Goal: Answer question/provide support: Share knowledge or assist other users

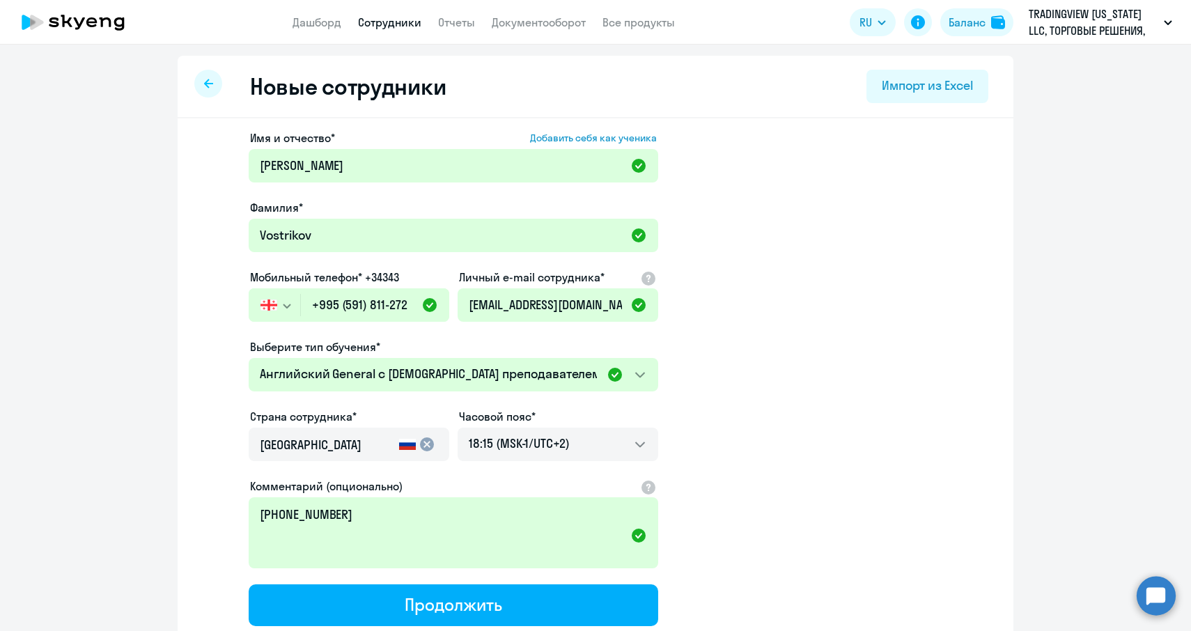
select select "english_adult_not_native_speaker"
select select "2"
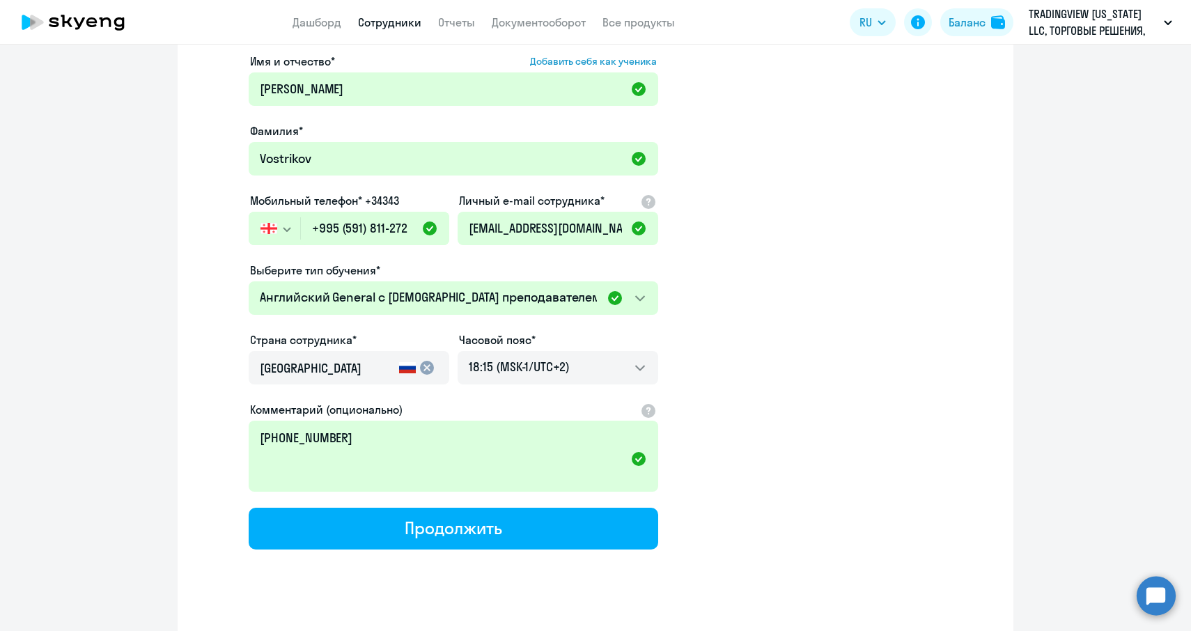
scroll to position [99, 0]
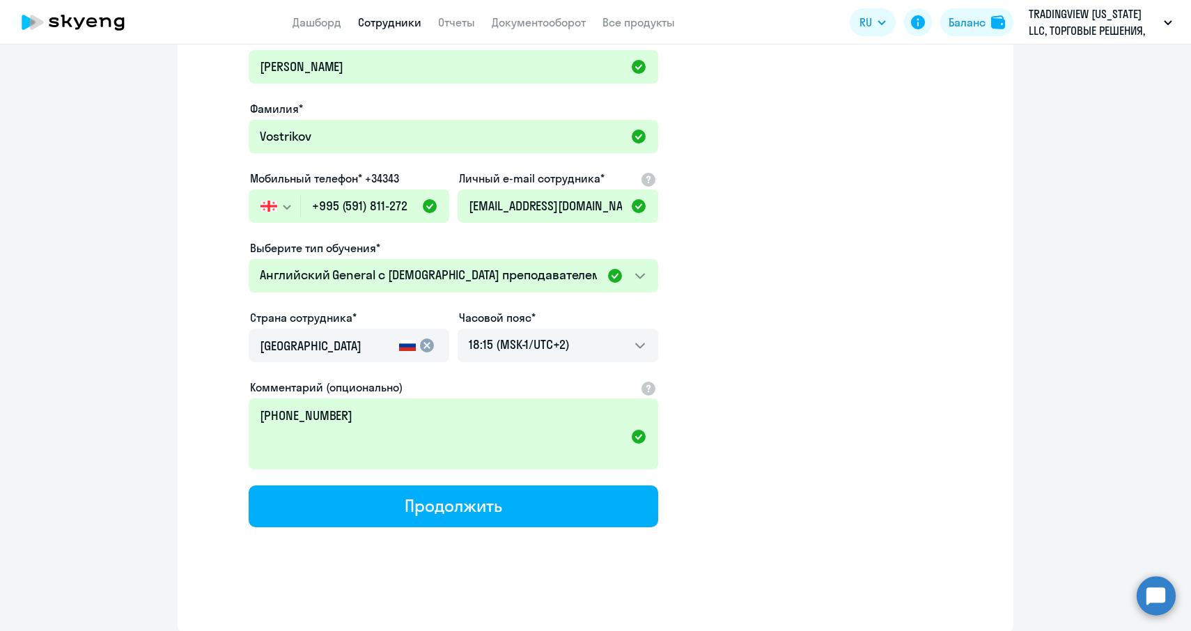
click at [637, 281] on select "Премиум [DEMOGRAPHIC_DATA] с русскоговорящим преподавателем Английский General …" at bounding box center [453, 275] width 409 height 33
select select "english_adult_native_speaker"
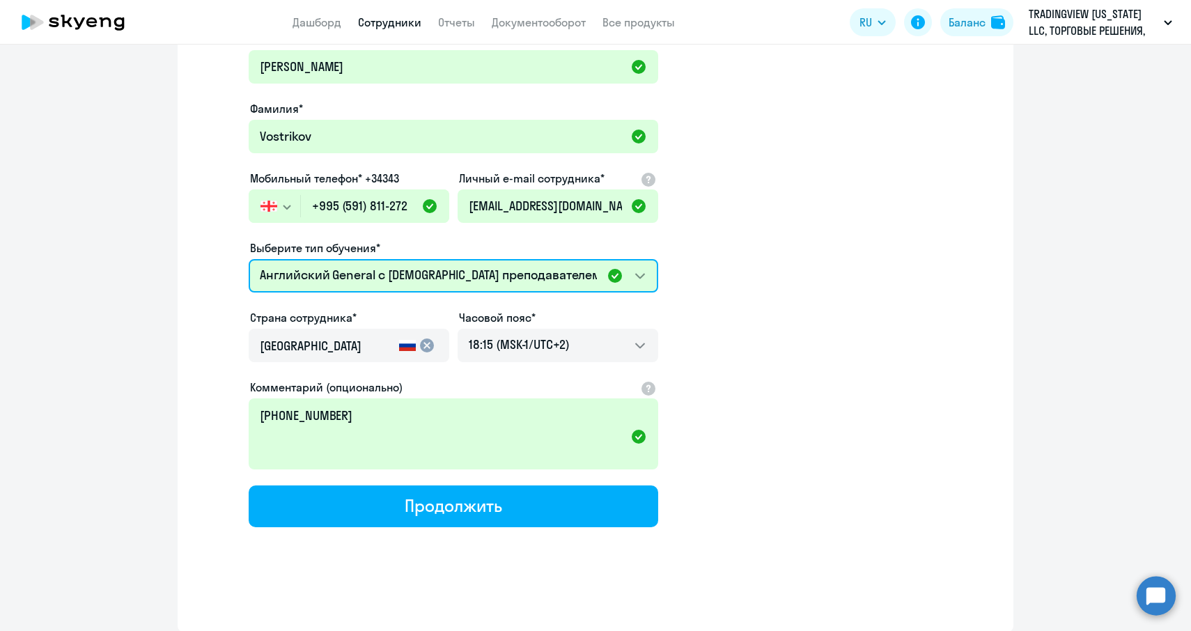
click at [645, 276] on select "Премиум [DEMOGRAPHIC_DATA] с русскоговорящим преподавателем Английский General …" at bounding box center [453, 275] width 409 height 33
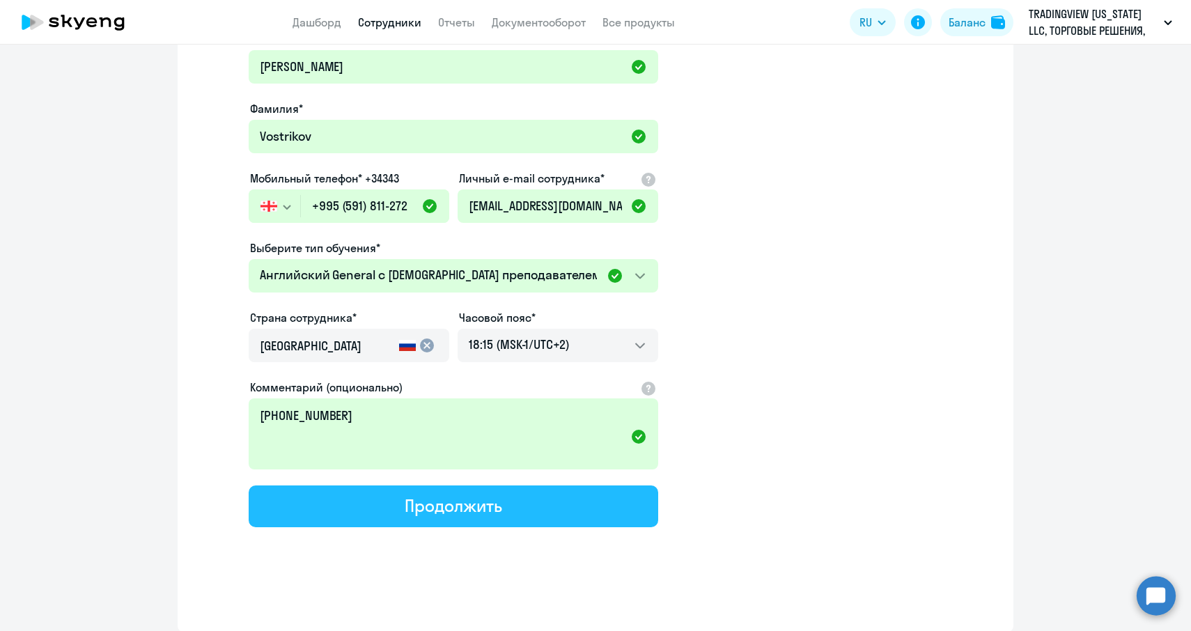
click at [476, 509] on div "Продолжить" at bounding box center [453, 505] width 97 height 22
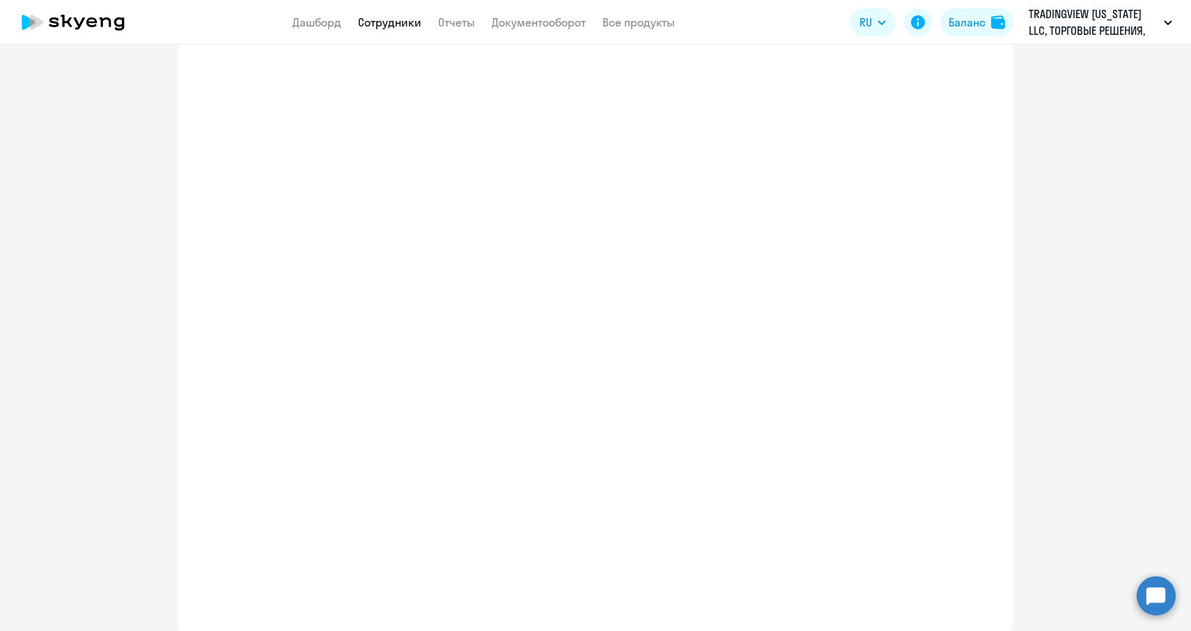
select select "english_adult_native_speaker"
select select "2"
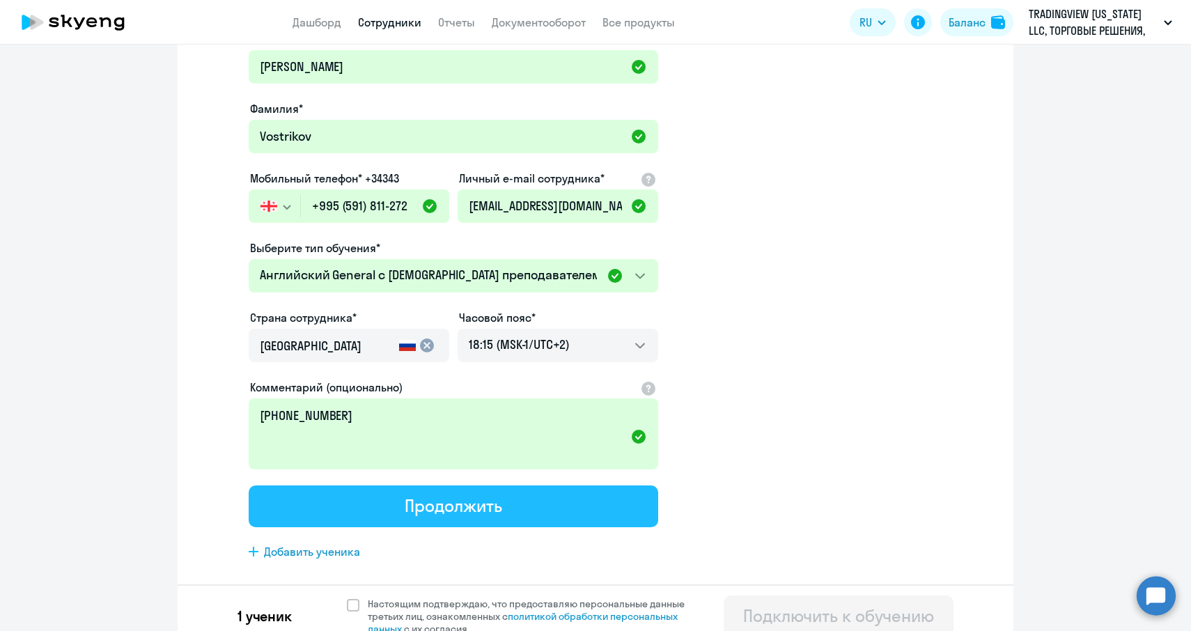
scroll to position [0, 0]
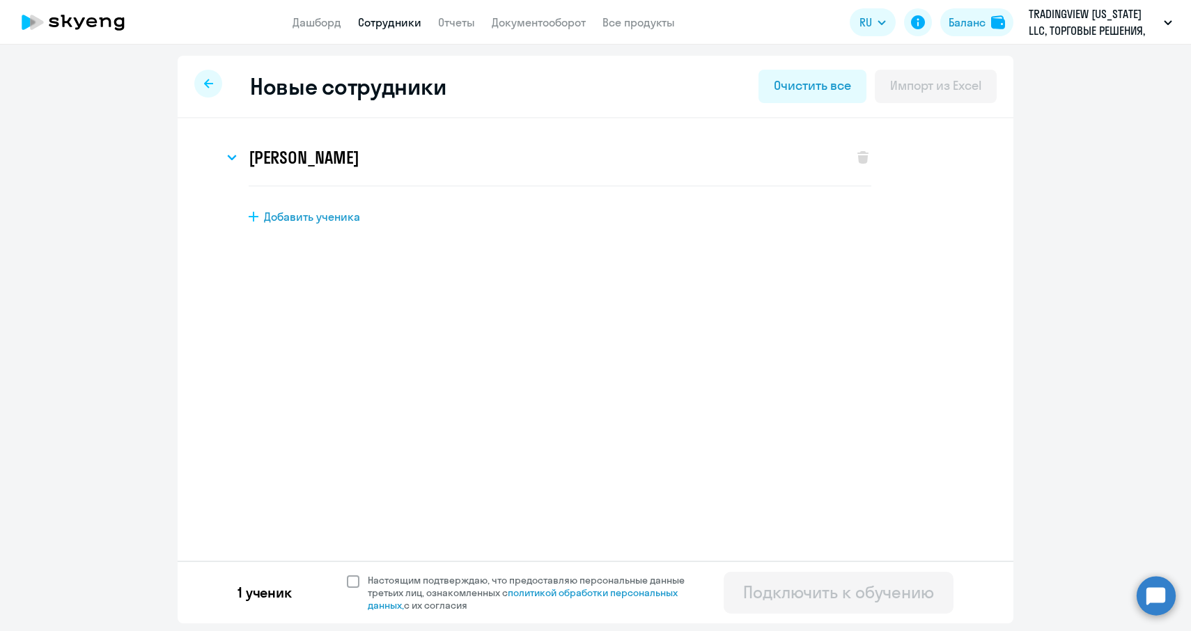
click at [353, 579] on span at bounding box center [353, 581] width 13 height 13
click at [347, 574] on input "Настоящим подтверждаю, что предоставляю персональные данные третьих лиц, ознако…" at bounding box center [346, 573] width 1 height 1
checkbox input "true"
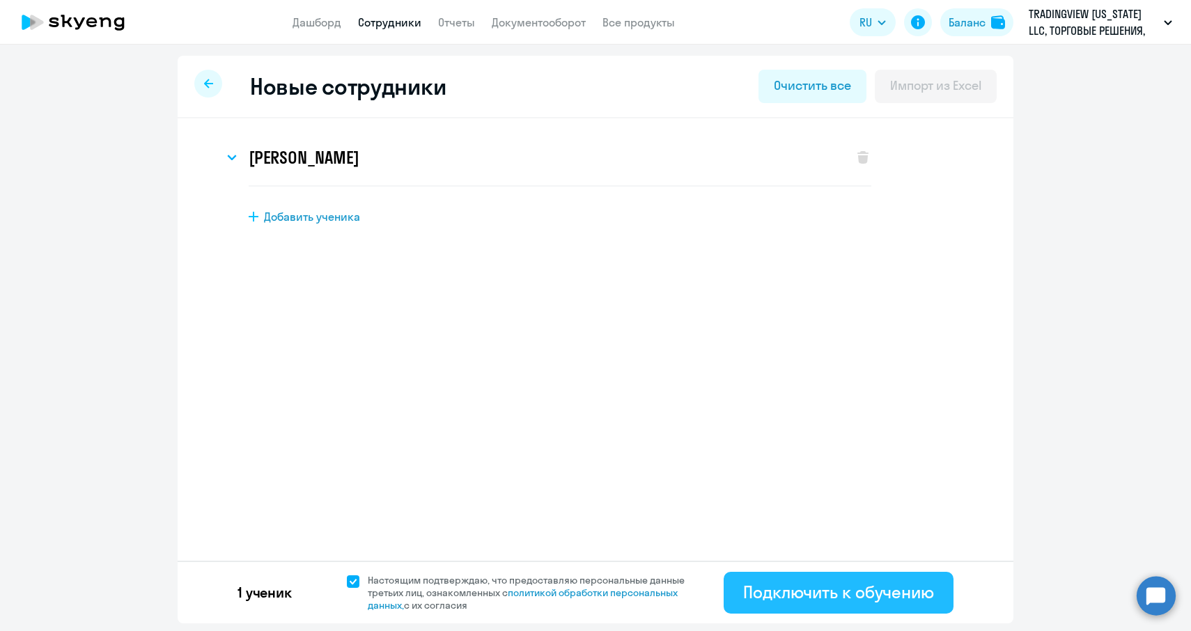
click at [825, 584] on div "Подключить к обучению" at bounding box center [838, 592] width 191 height 22
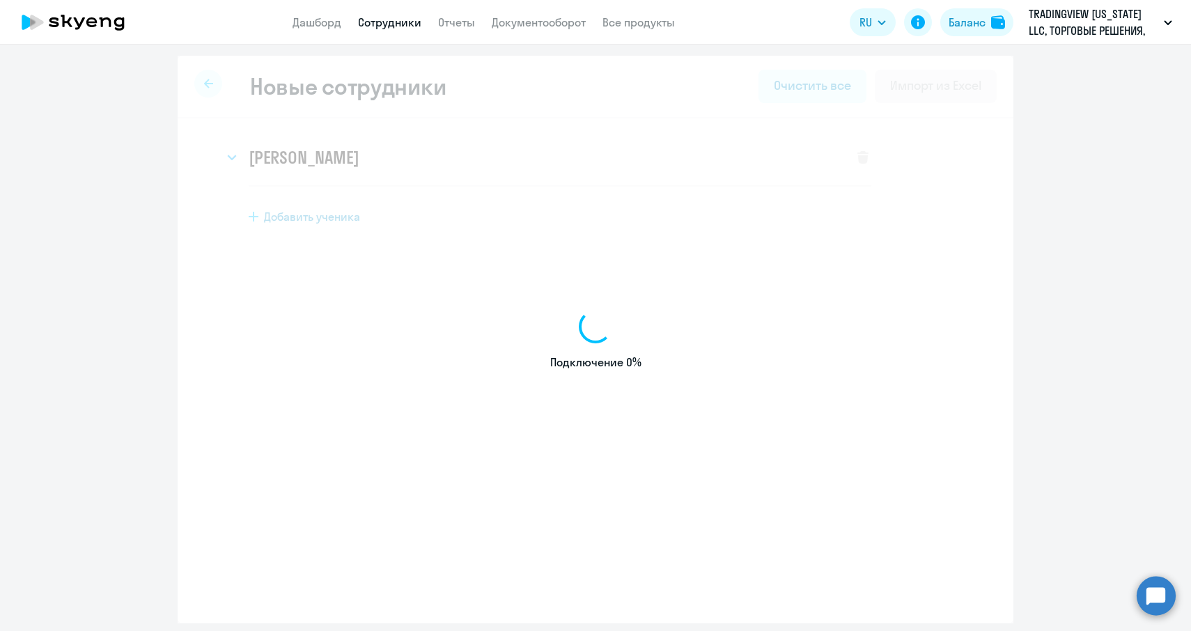
select select "english_adult_not_native_speaker"
select select "2"
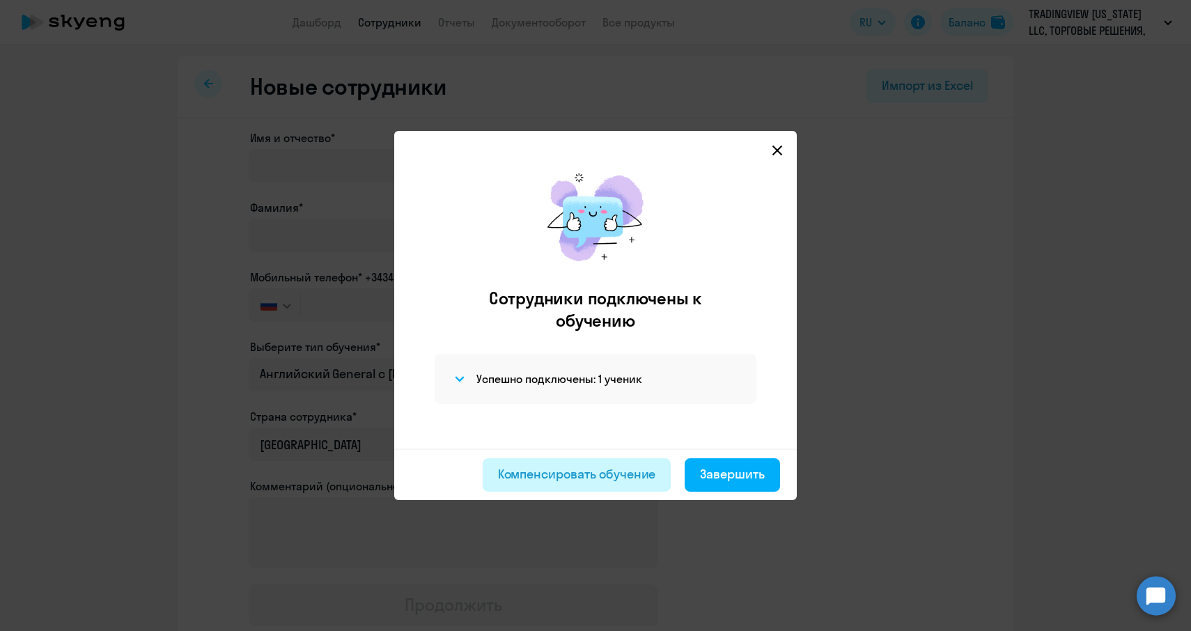
click at [615, 478] on div "Компенсировать обучение" at bounding box center [577, 474] width 158 height 18
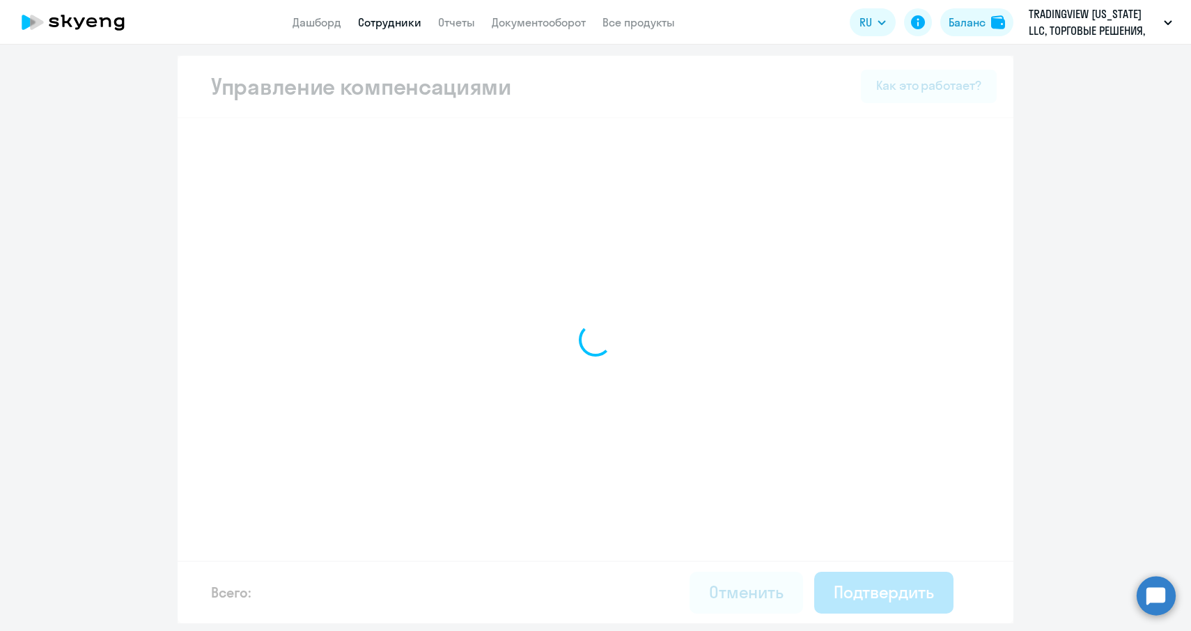
select select "MONTHLY"
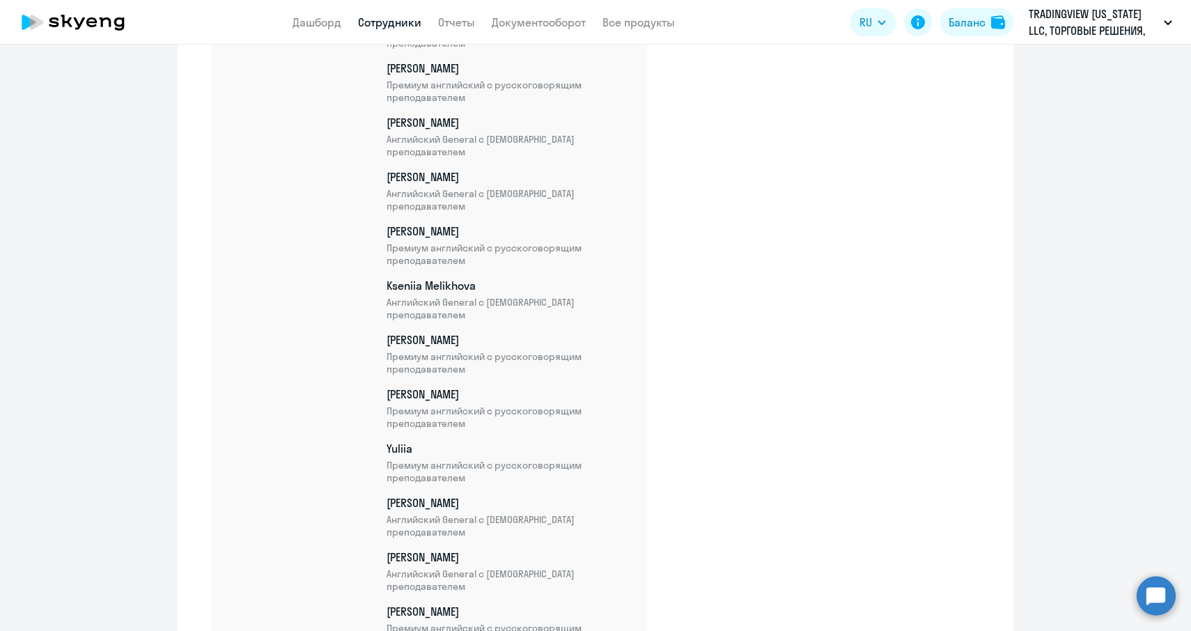
scroll to position [2120, 0]
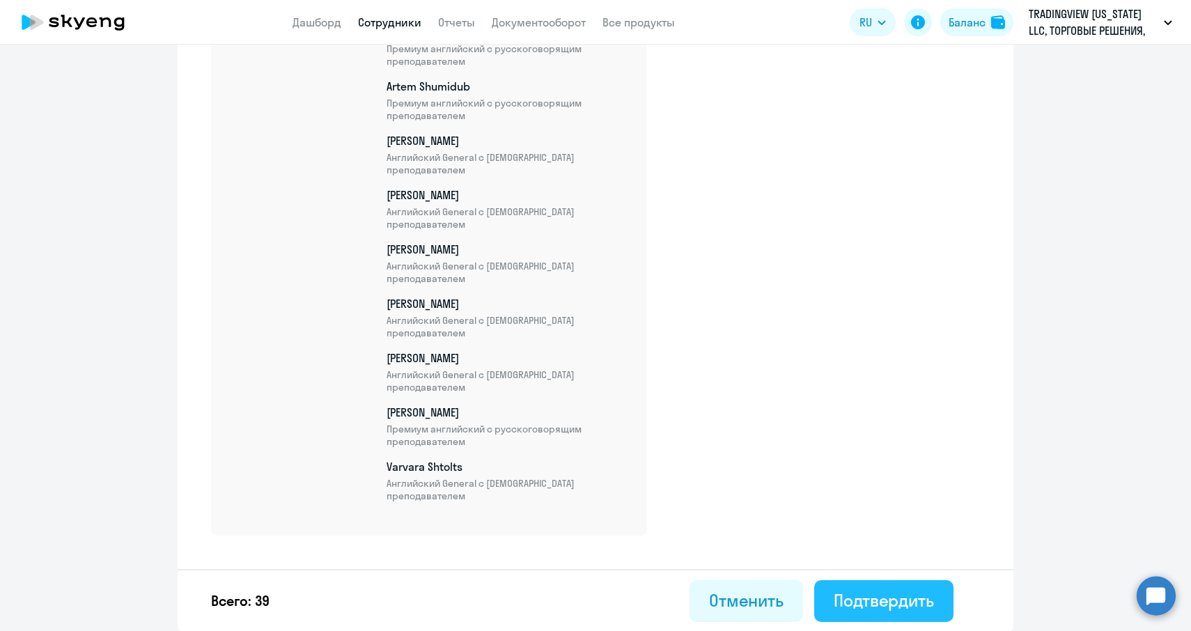
click at [877, 596] on div "Подтвердить" at bounding box center [883, 600] width 100 height 22
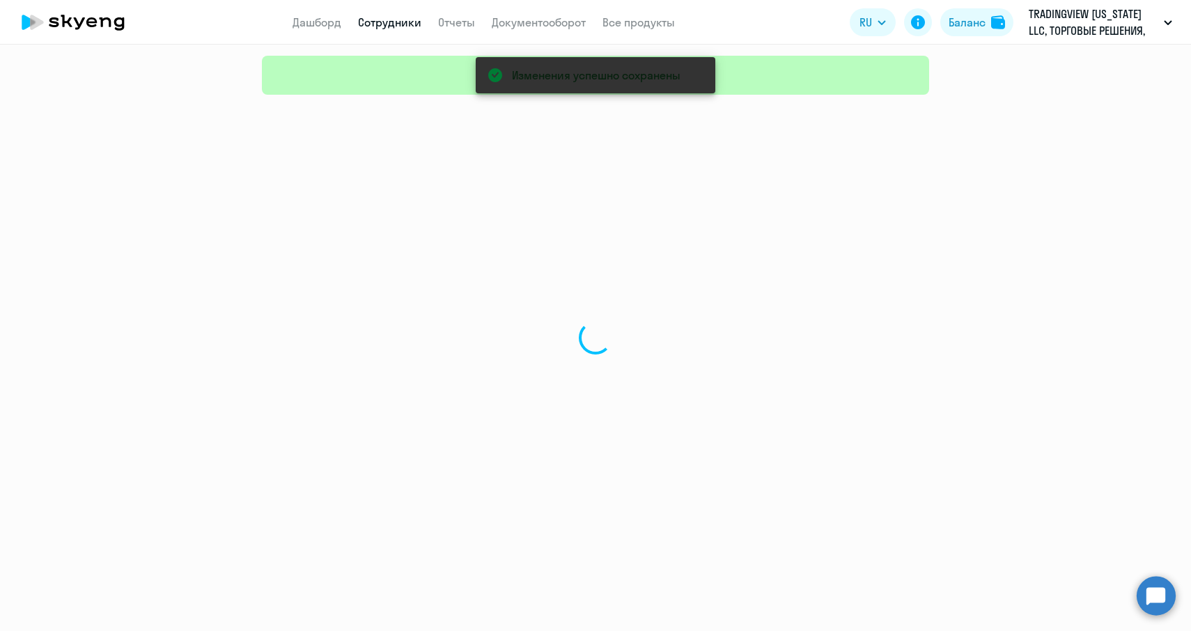
select select "30"
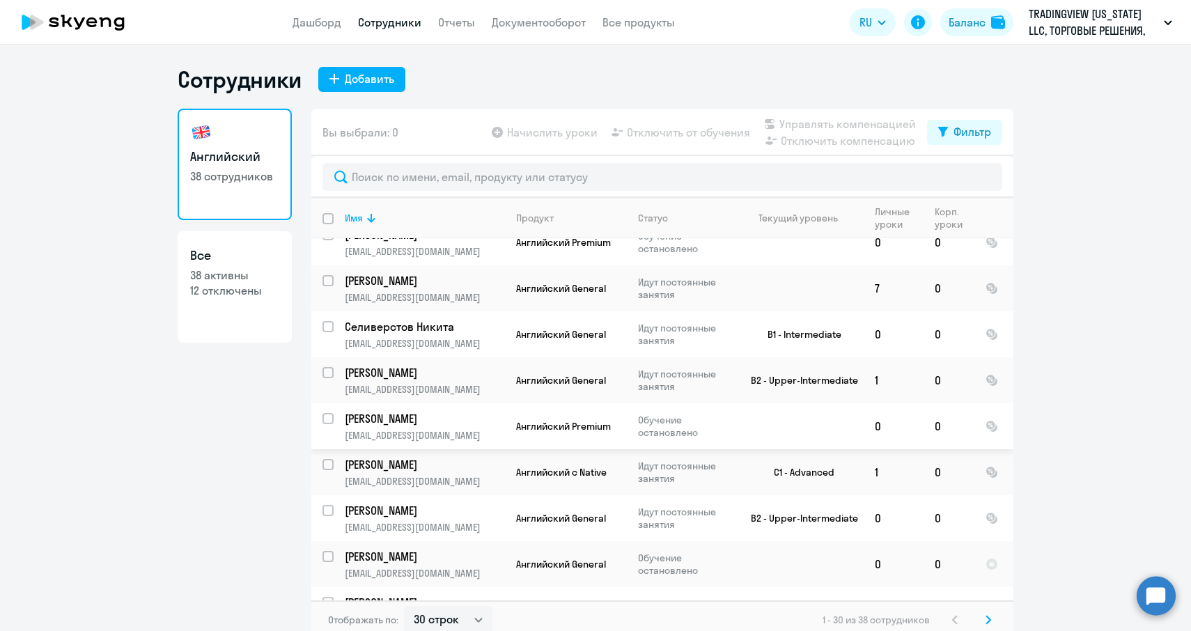
scroll to position [10, 0]
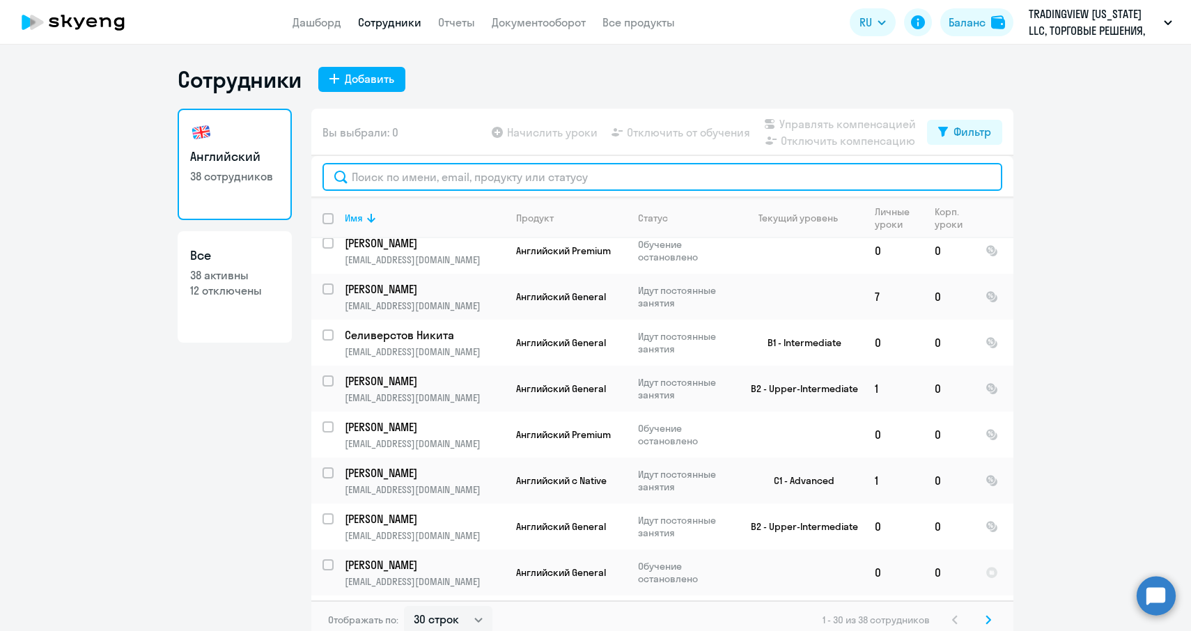
click at [382, 172] on input "text" at bounding box center [662, 177] width 680 height 28
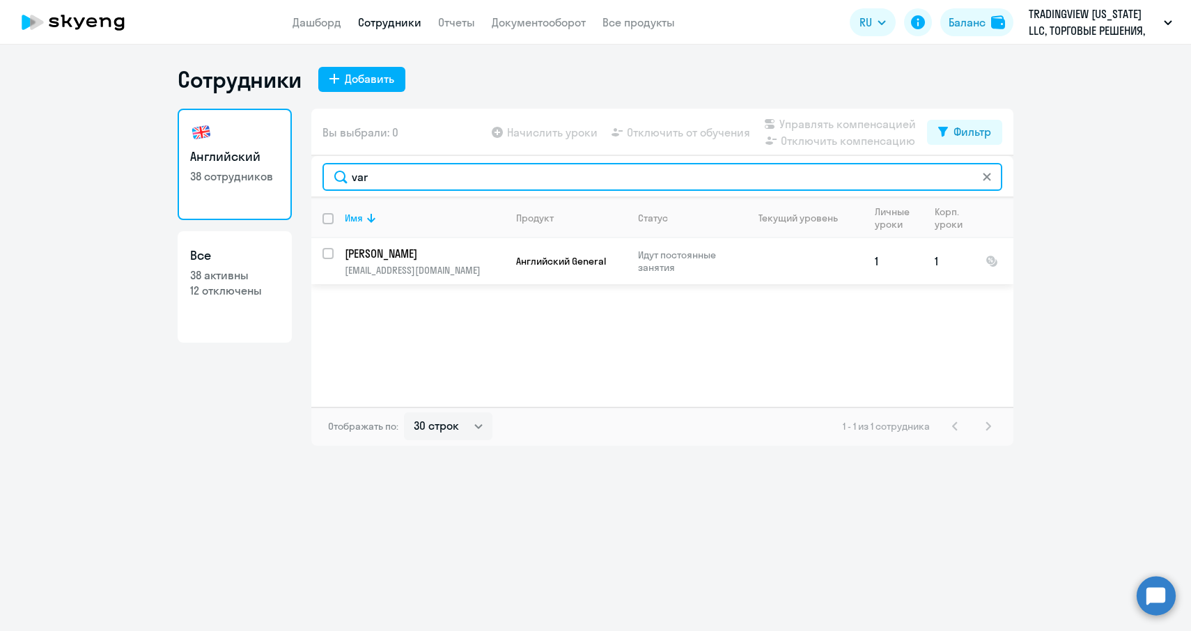
type input "var"
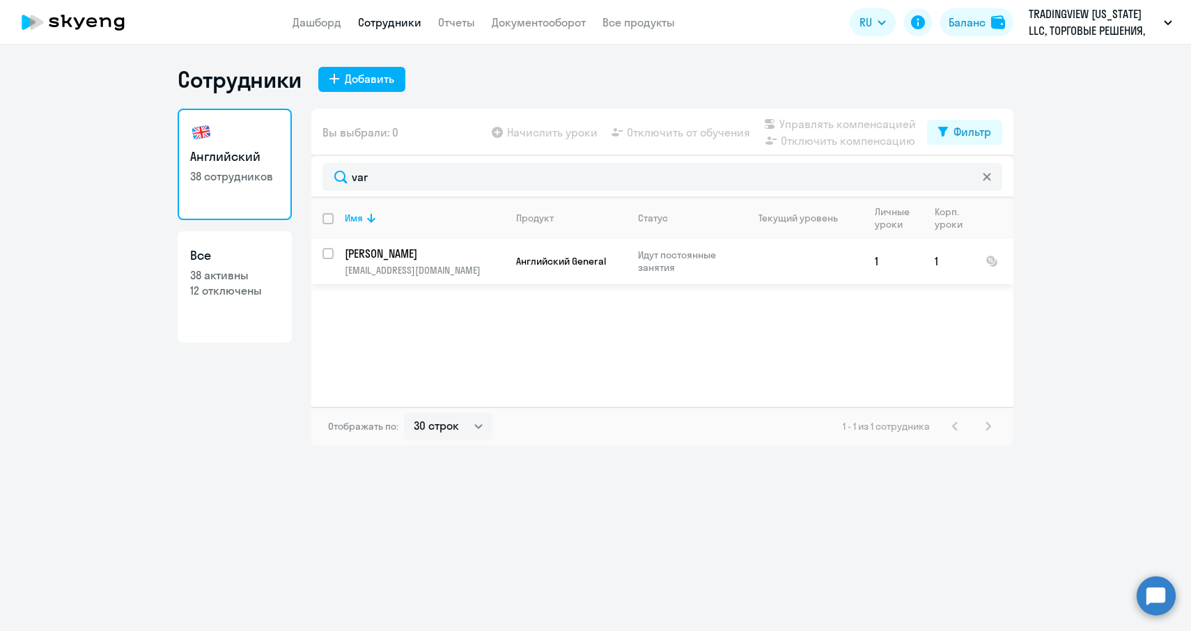
click at [323, 259] on input "select row 39561831" at bounding box center [336, 262] width 28 height 28
checkbox input "true"
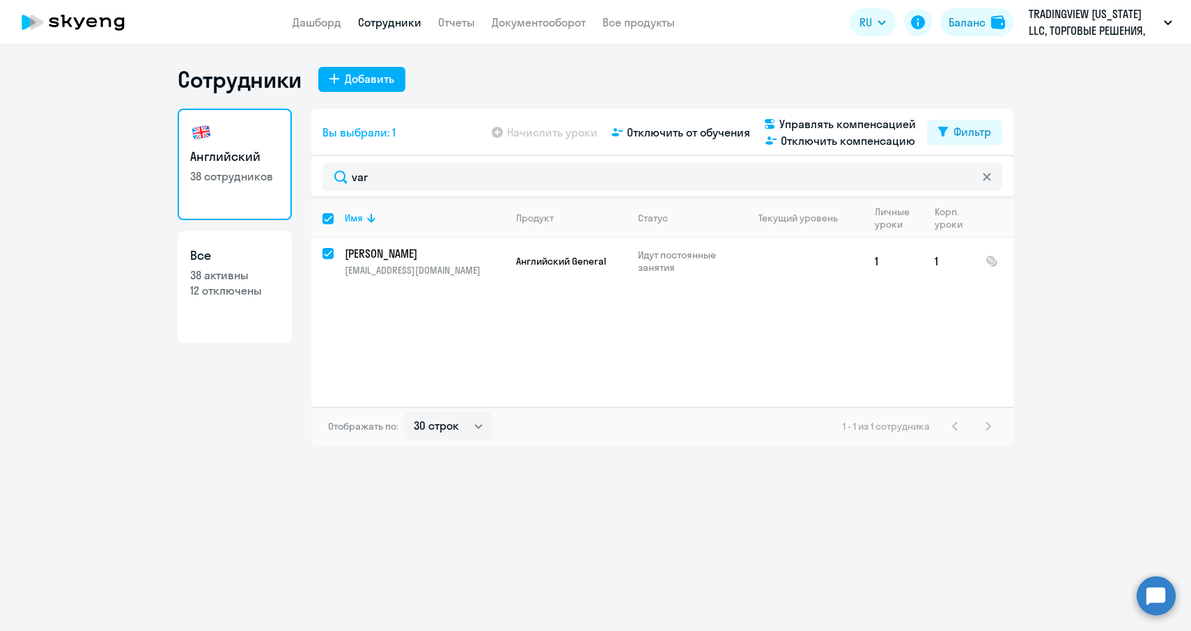
click at [769, 352] on div "Имя Продукт Статус Текущий уровень Личные уроки Корп. уроки [PERSON_NAME] [EMAI…" at bounding box center [662, 302] width 702 height 209
click at [421, 256] on p "[PERSON_NAME]" at bounding box center [423, 253] width 157 height 15
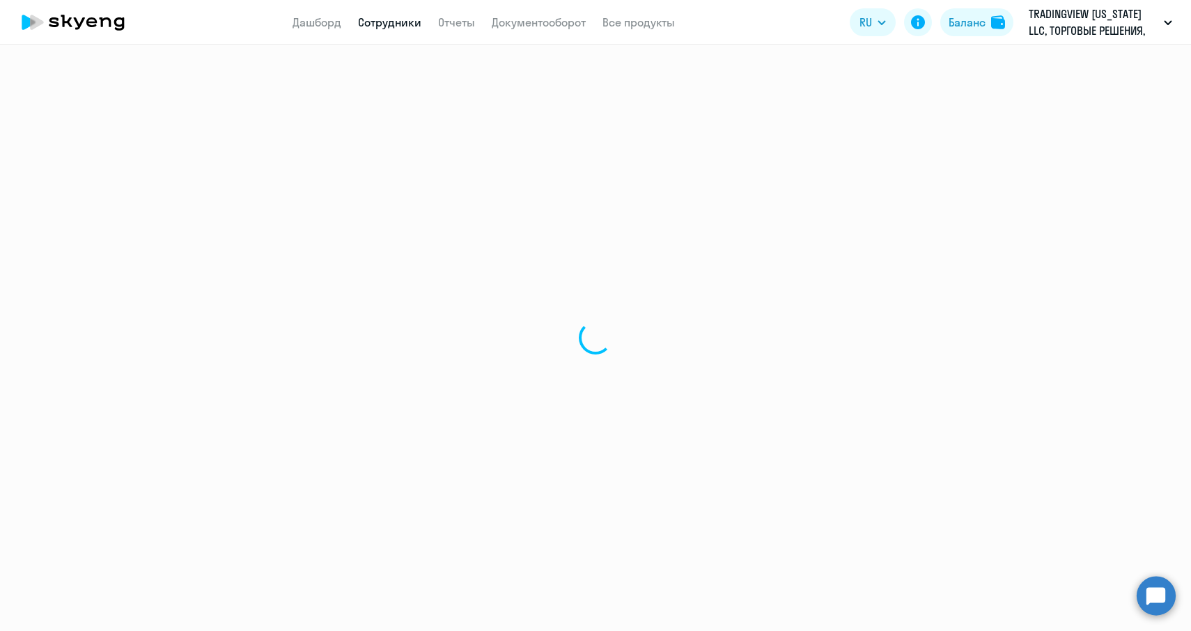
select select "english"
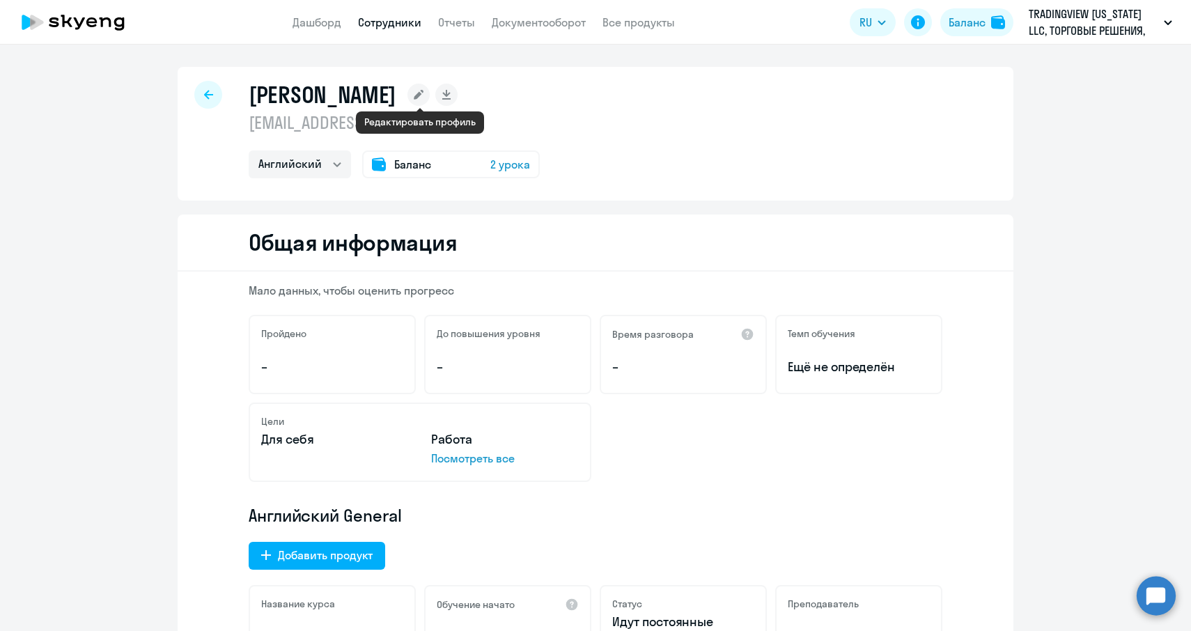
click at [425, 99] on rect at bounding box center [418, 95] width 22 height 22
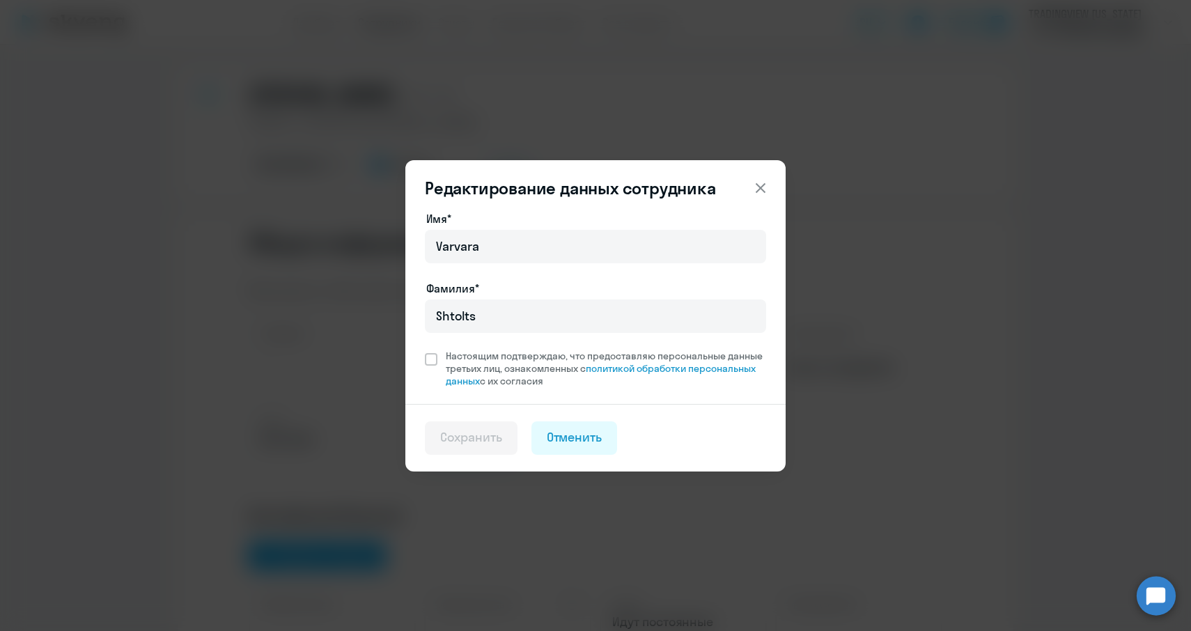
click at [762, 184] on icon at bounding box center [760, 187] width 10 height 10
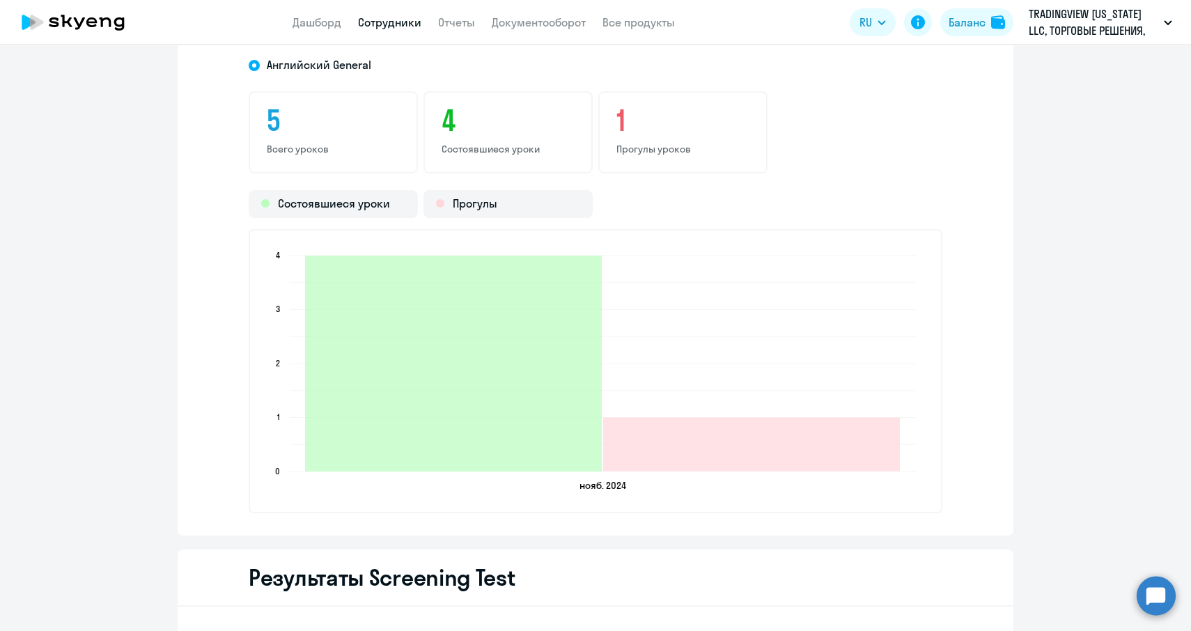
scroll to position [2114, 0]
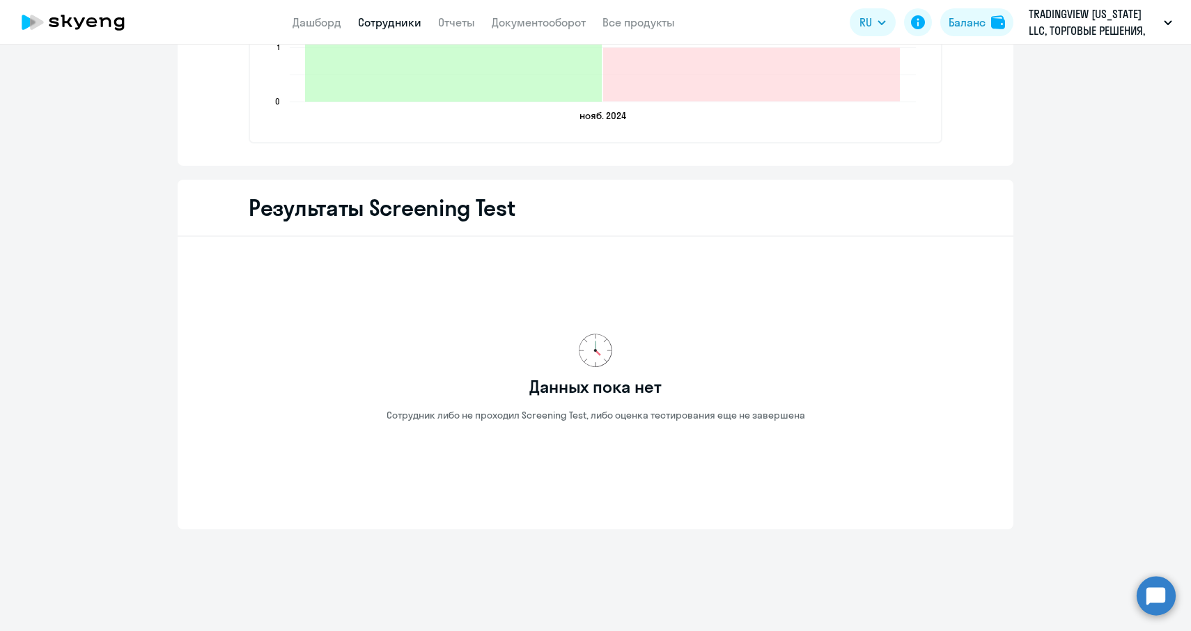
click at [1153, 596] on circle at bounding box center [1155, 595] width 39 height 39
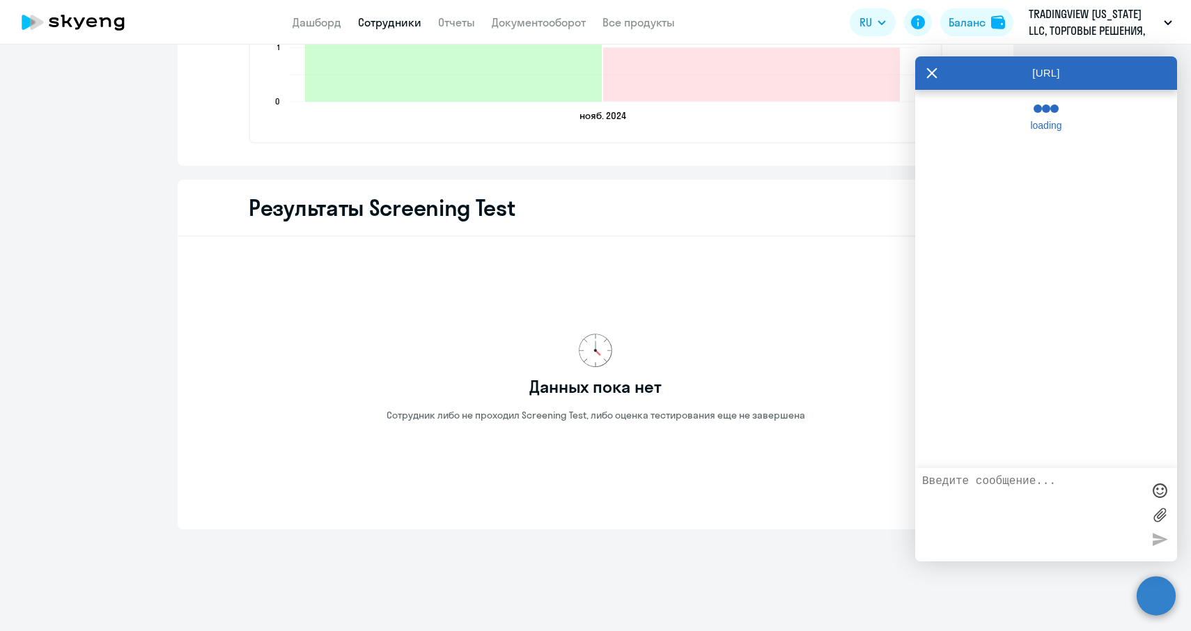
click at [1034, 501] on textarea at bounding box center [1032, 514] width 220 height 79
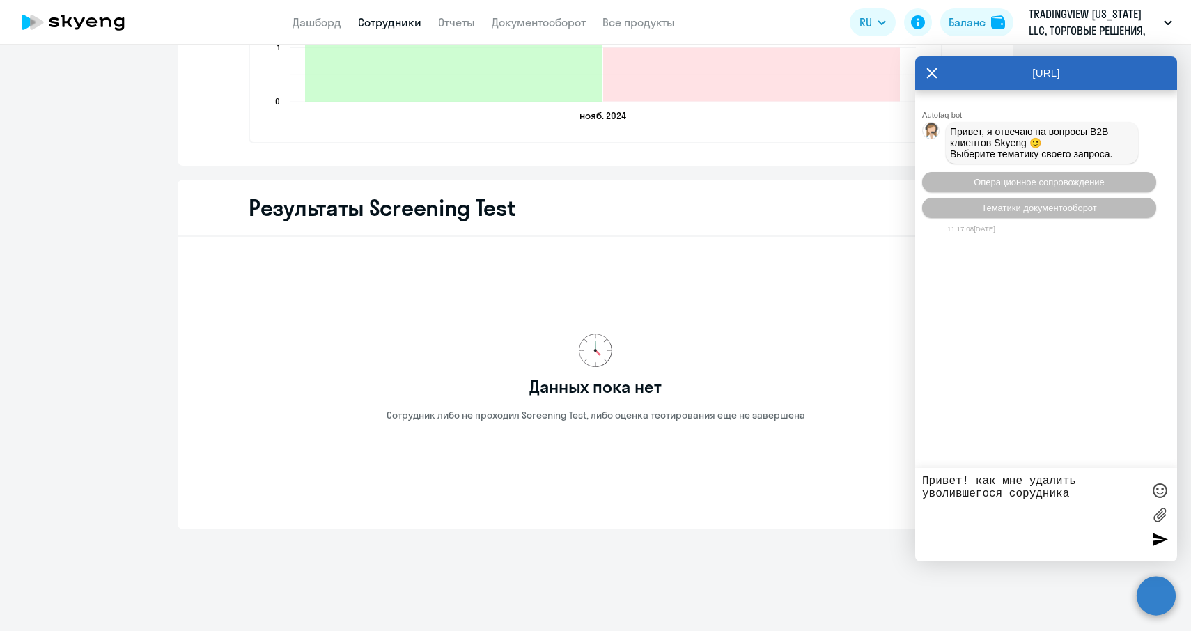
type textarea "Привет! как мне удалить уволившегося сорудника?"
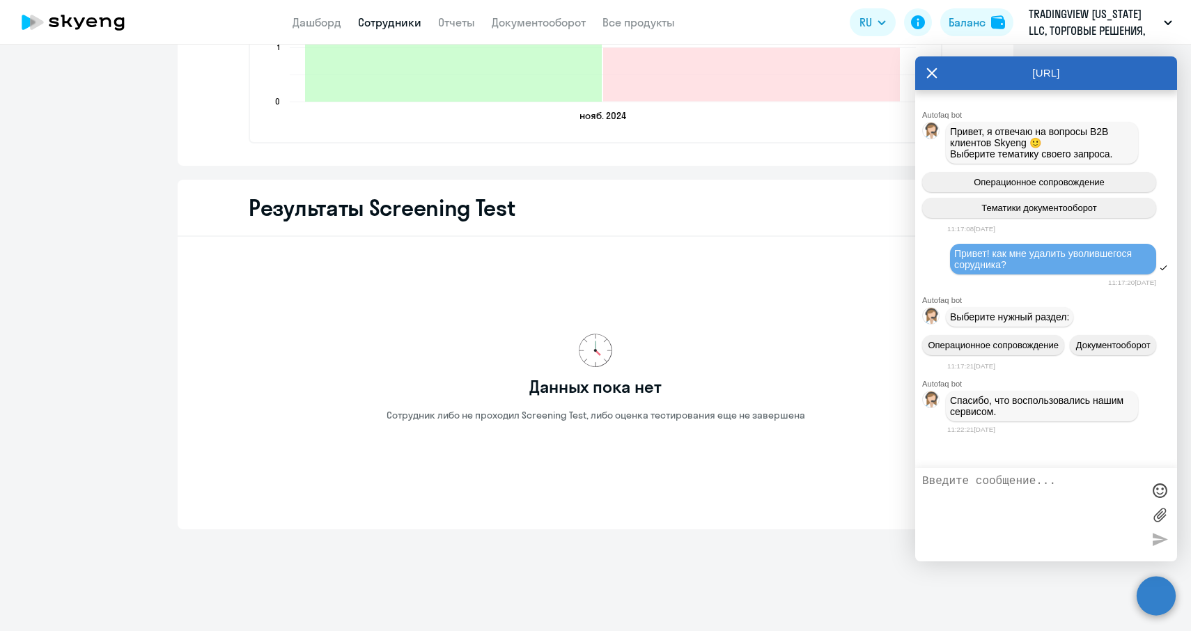
scroll to position [16, 0]
click at [1018, 287] on div "Autofaq bot Привет, я отвечаю на вопросы B2B клиентов Skyeng 🙂 Выберите тематик…" at bounding box center [1046, 263] width 262 height 346
click at [1055, 372] on div "11:17:21[DATE]" at bounding box center [1062, 365] width 230 height 13
click at [1032, 413] on div "Спасибо, что воспользовались нашим сервисом." at bounding box center [1046, 406] width 262 height 36
click at [1027, 550] on textarea at bounding box center [1032, 514] width 220 height 79
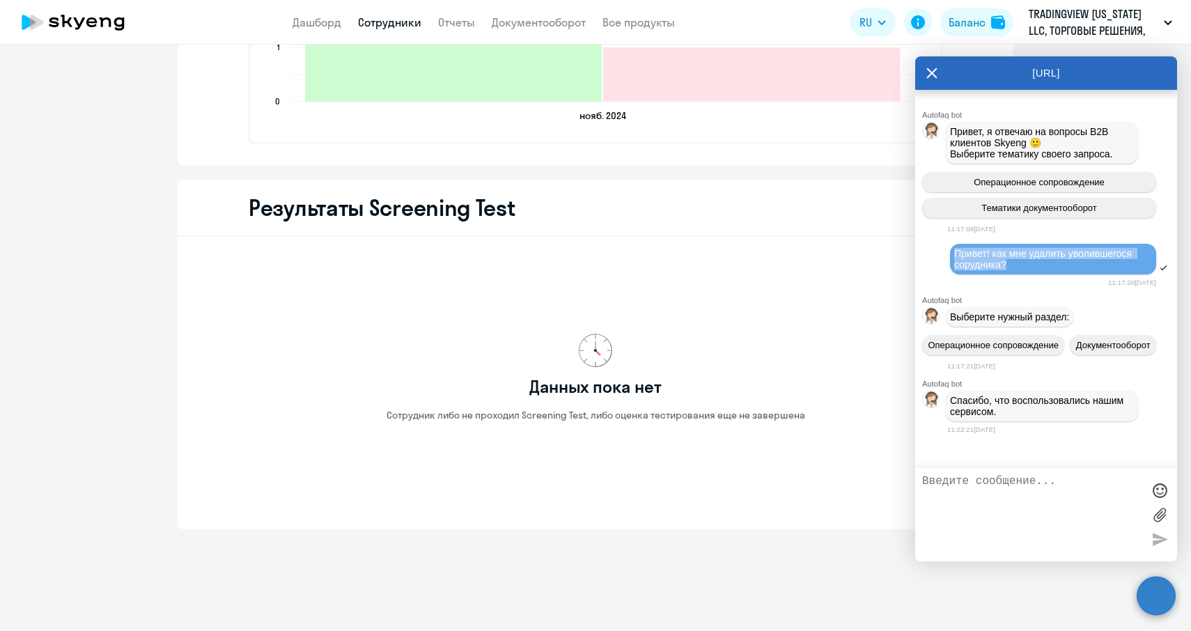
drag, startPoint x: 955, startPoint y: 241, endPoint x: 1014, endPoint y: 254, distance: 61.3
click at [1015, 255] on div "Привет! как мне удалить уволившегося сорудника?" at bounding box center [1053, 259] width 198 height 22
copy span "Привет! как мне удалить уволившегося сорудника?"
click at [964, 497] on textarea at bounding box center [1032, 514] width 220 height 79
paste textarea "Привет! как мне удалить уволившегося сорудника?"
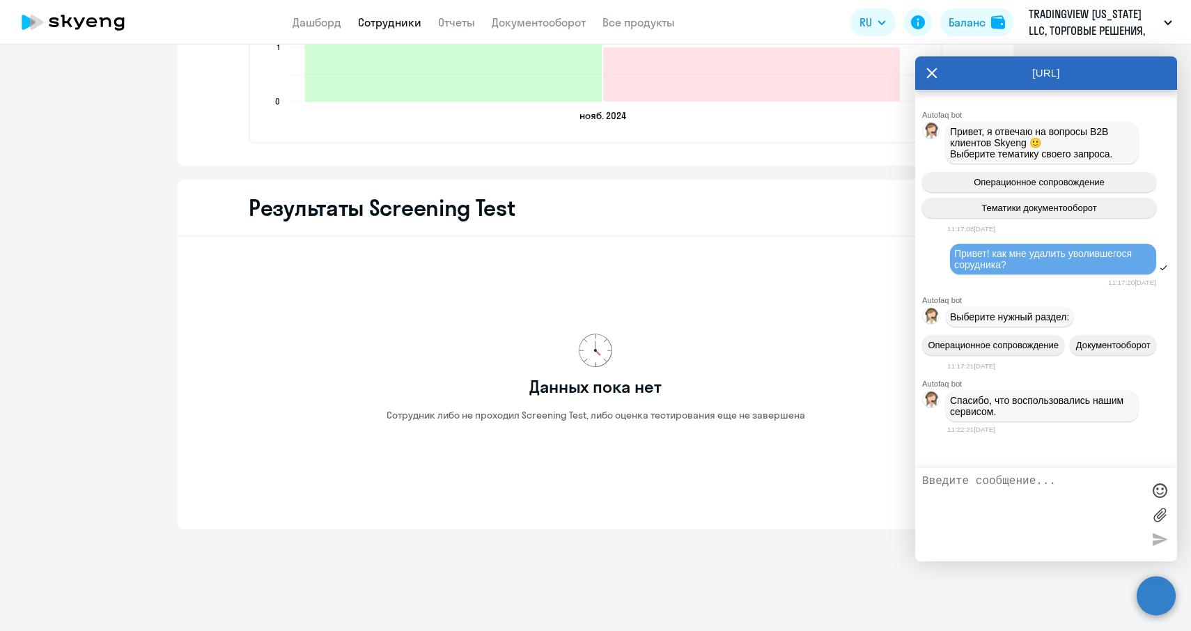
type textarea "Привет! как мне удалить уволившегося сорудника?"
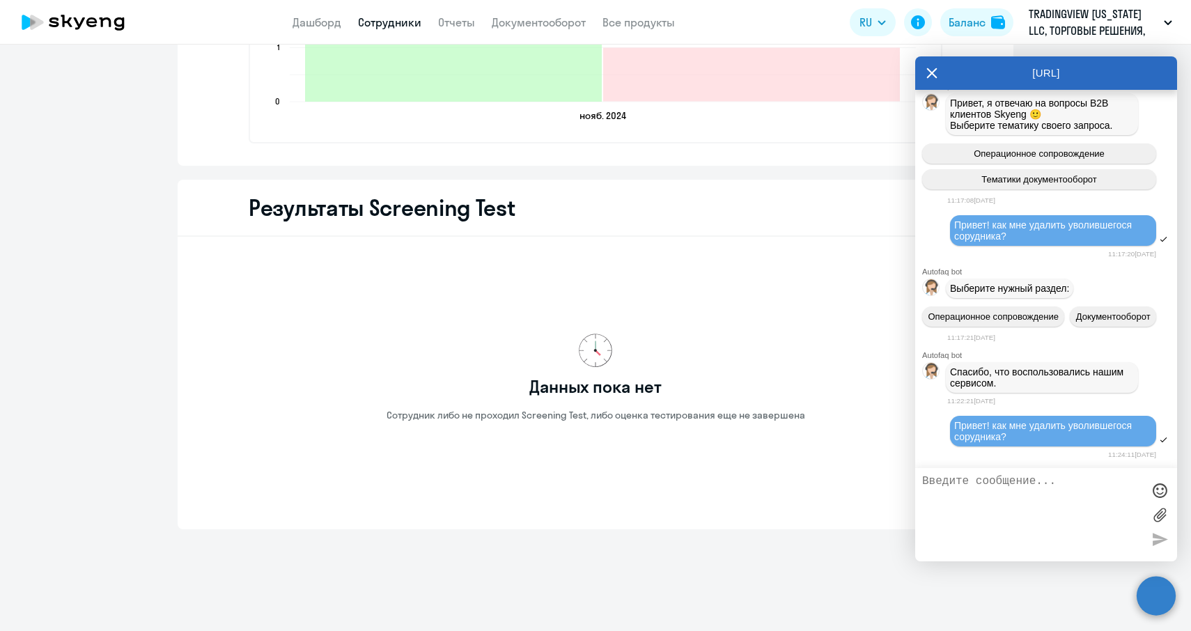
scroll to position [184, 0]
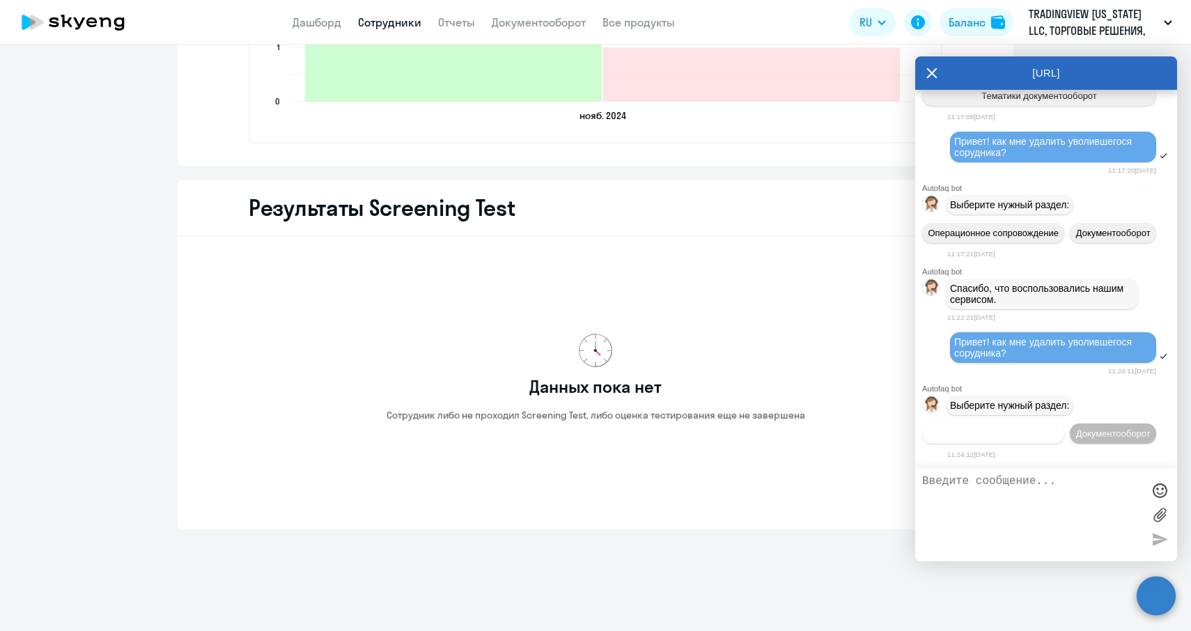
click at [1030, 428] on span "Операционное сопровождение" at bounding box center [992, 433] width 131 height 10
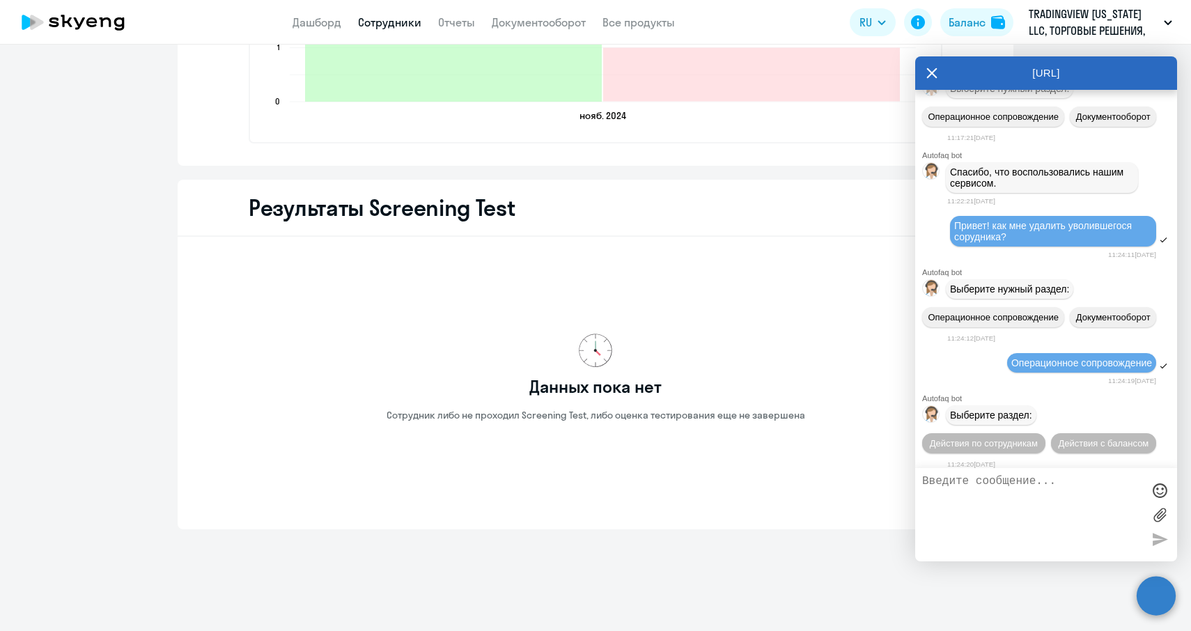
scroll to position [315, 0]
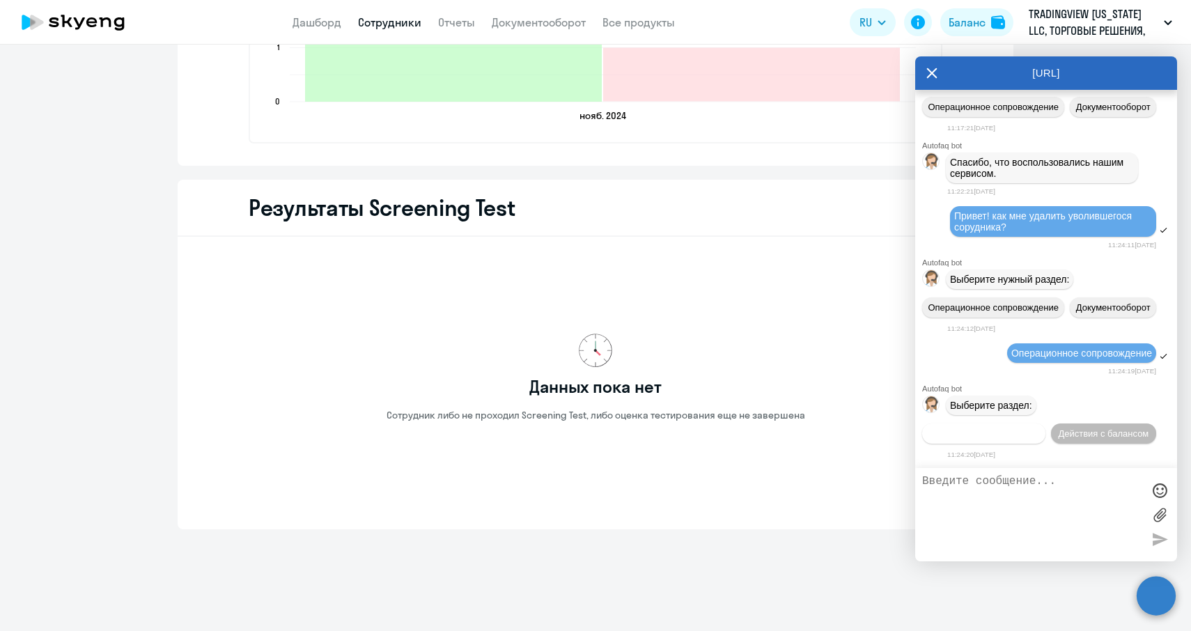
click at [1007, 430] on span "Действия по сотрудникам" at bounding box center [983, 433] width 108 height 10
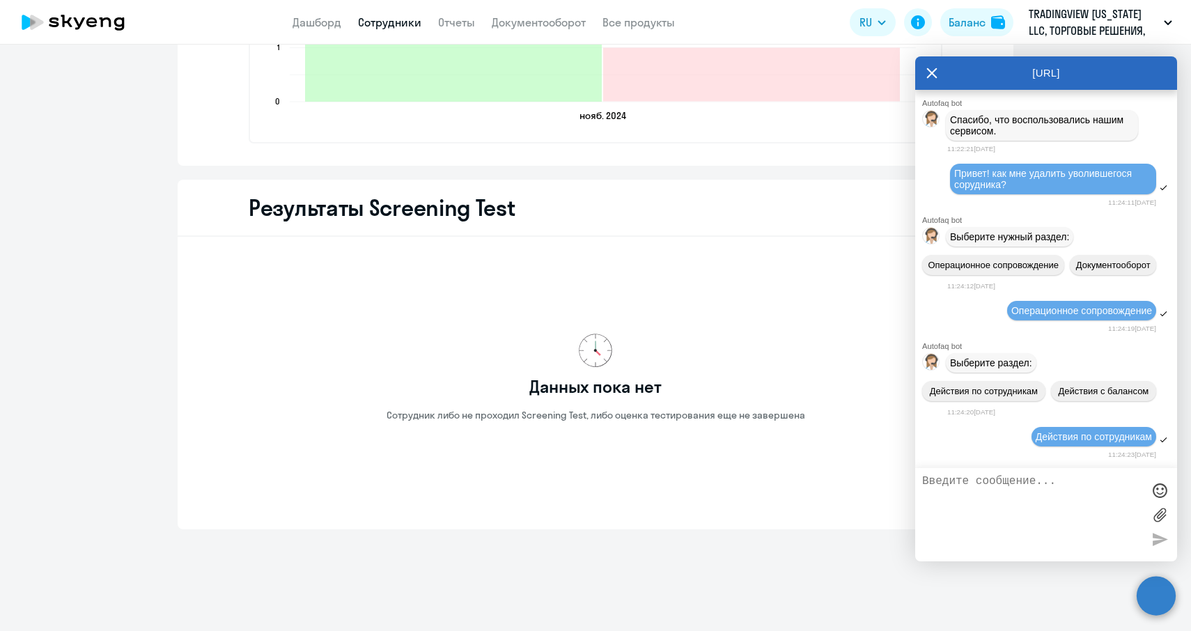
scroll to position [500, 0]
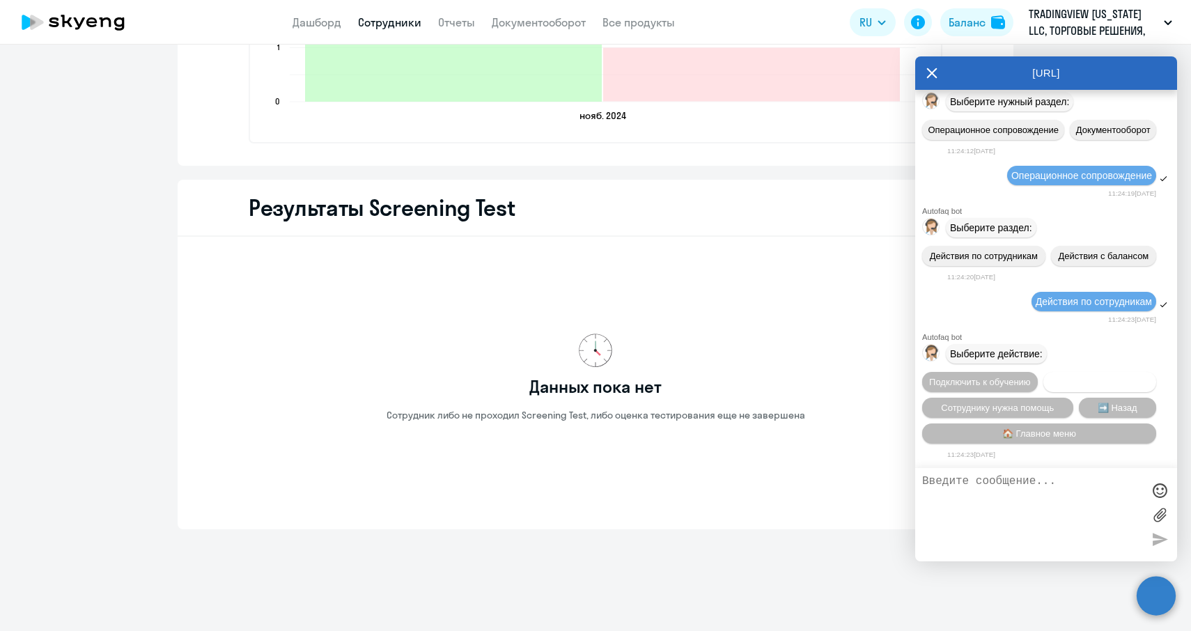
click at [1069, 385] on button "Отключить от обучения" at bounding box center [1099, 382] width 113 height 20
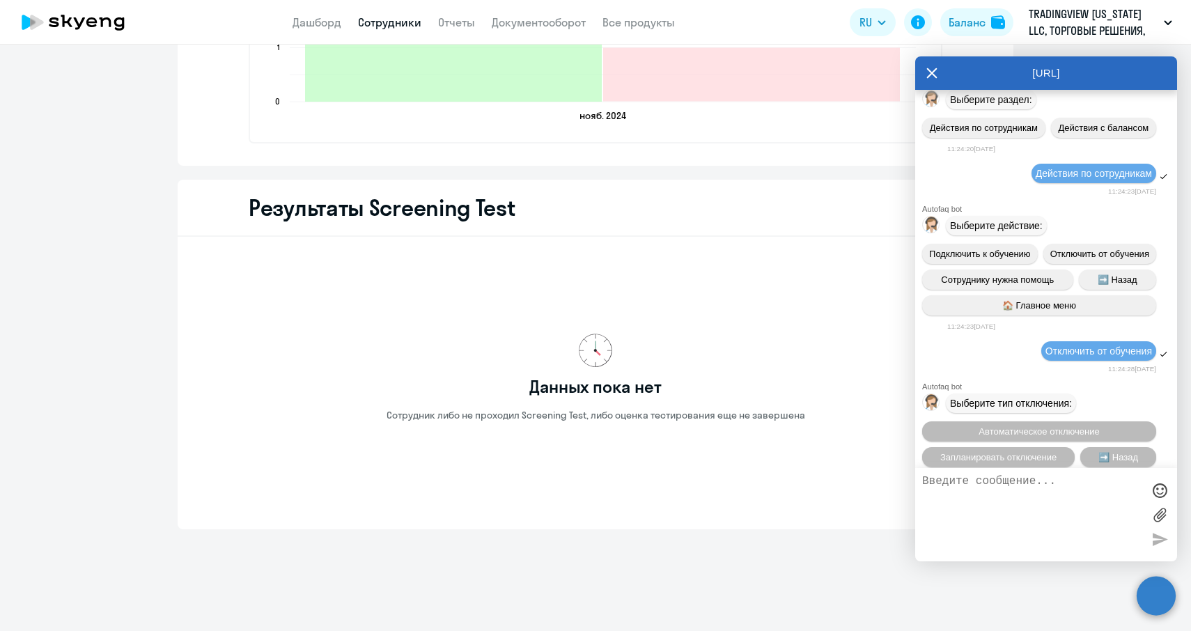
scroll to position [685, 0]
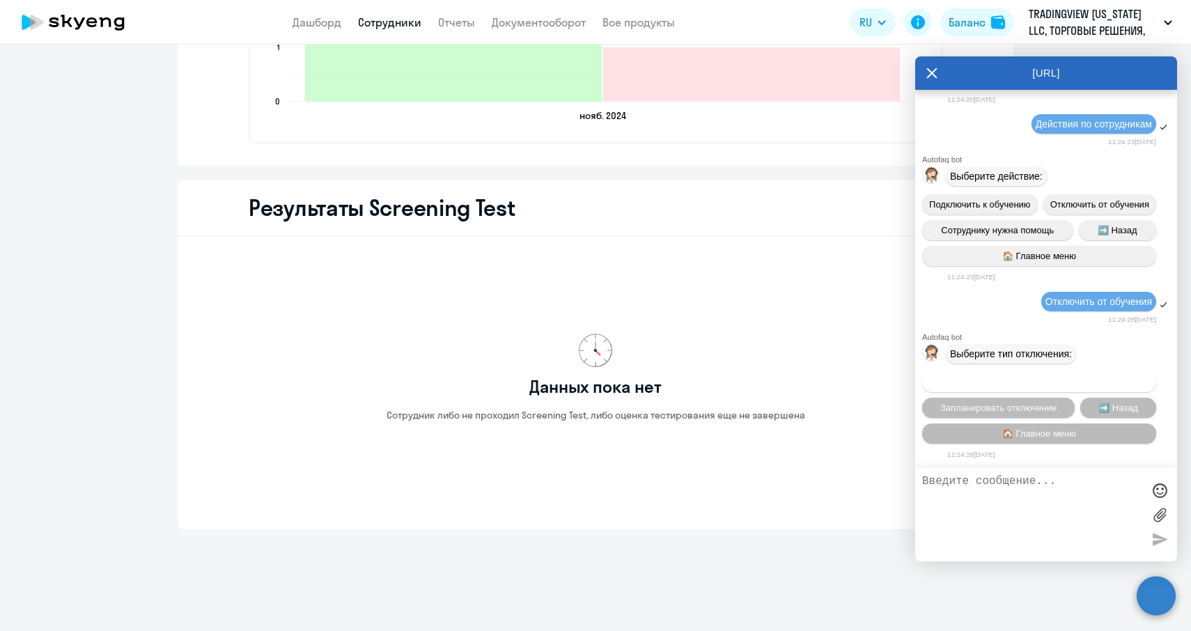
click at [988, 377] on span "Автоматическое отключение" at bounding box center [1038, 382] width 120 height 10
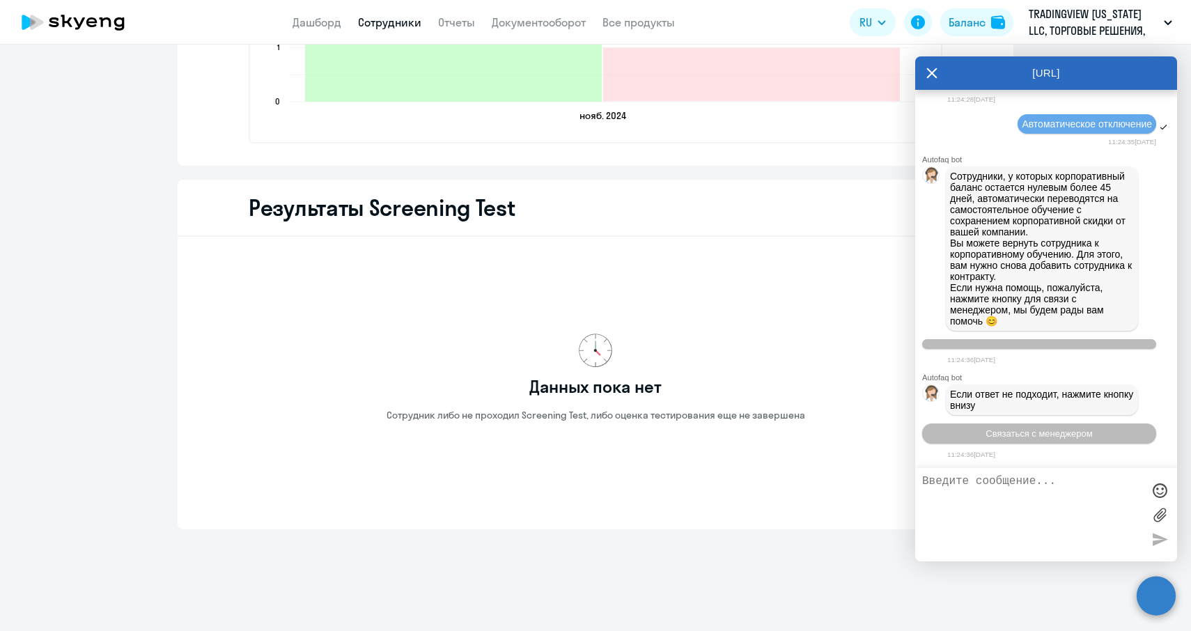
scroll to position [1058, 0]
click at [934, 84] on icon at bounding box center [931, 72] width 11 height 33
